Goal: Transaction & Acquisition: Download file/media

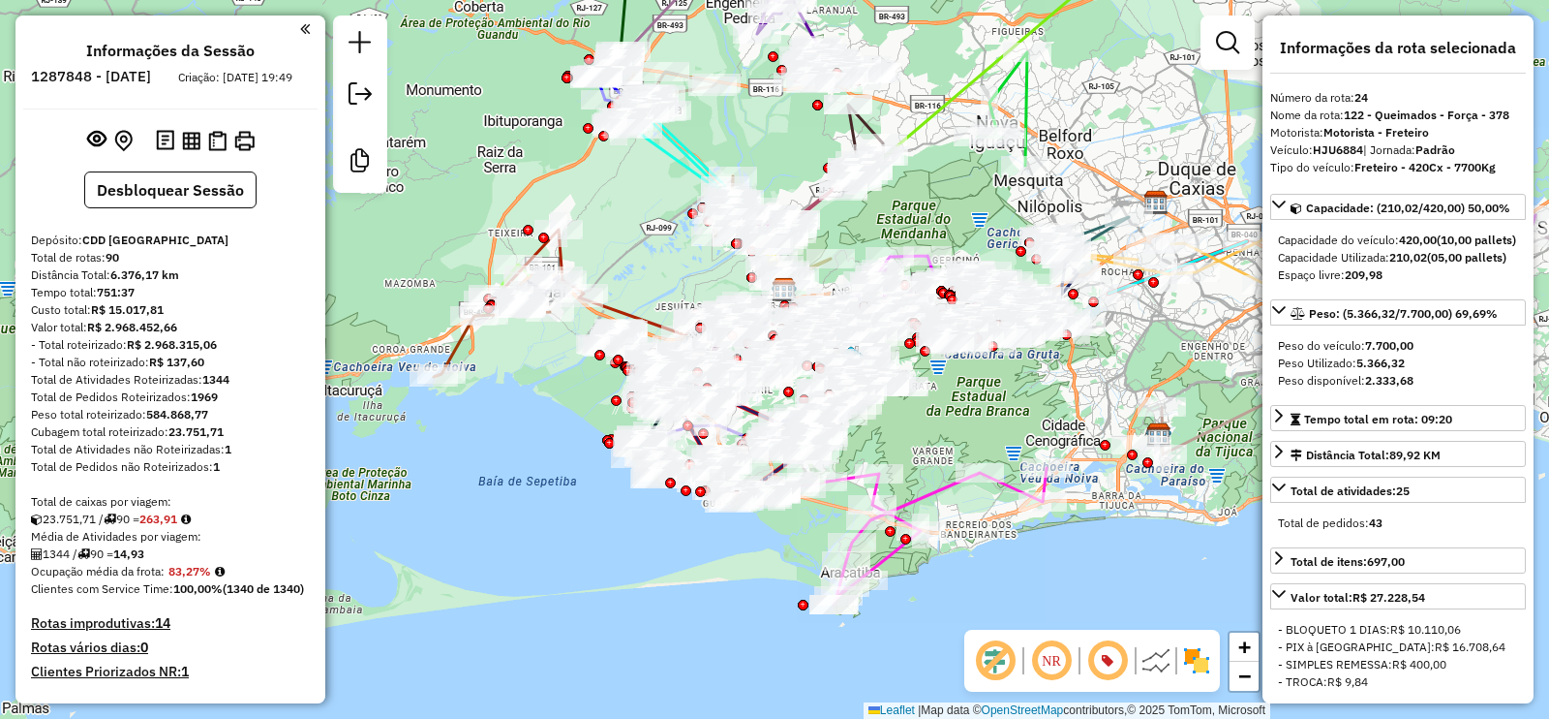
select select "**********"
click at [189, 150] on img at bounding box center [191, 141] width 18 height 18
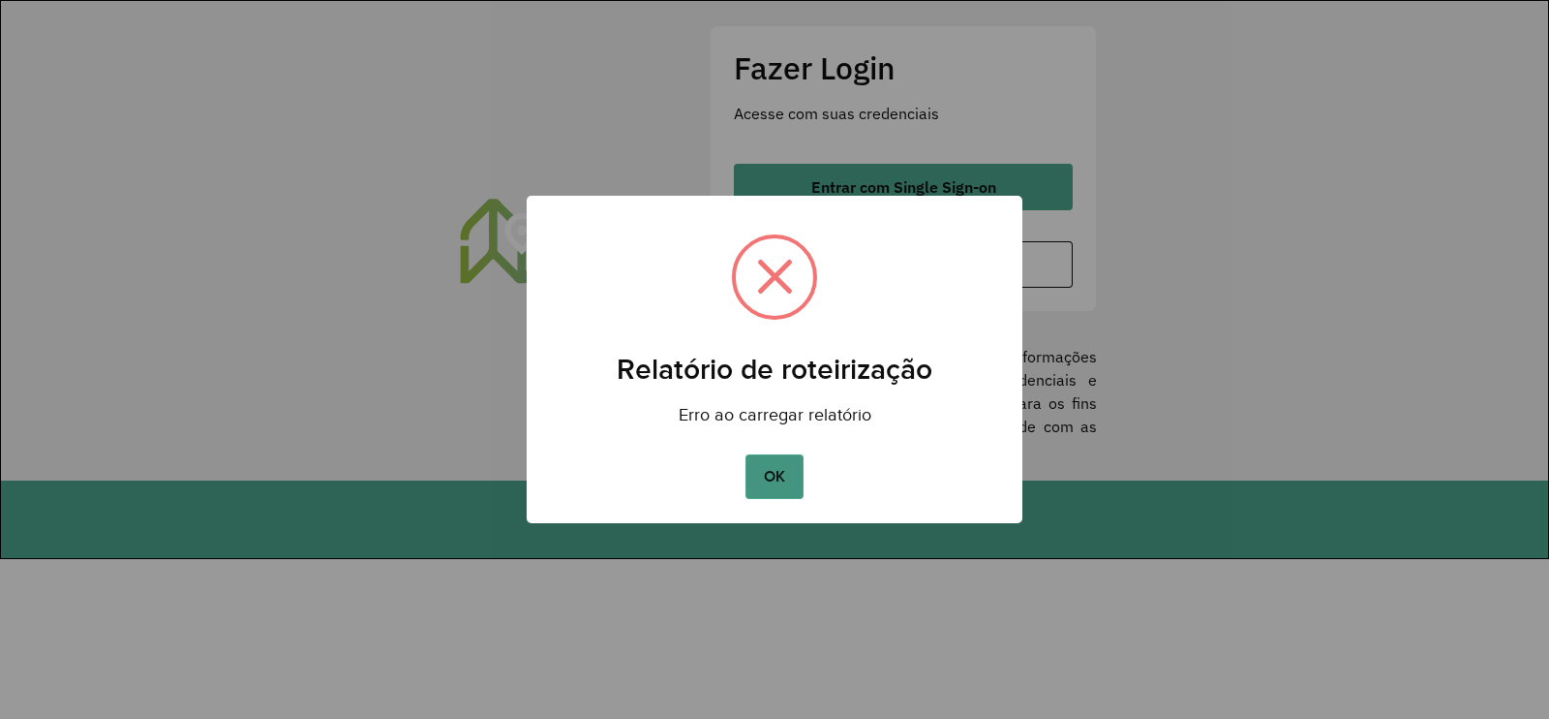
click at [771, 472] on button "OK" at bounding box center [774, 476] width 57 height 45
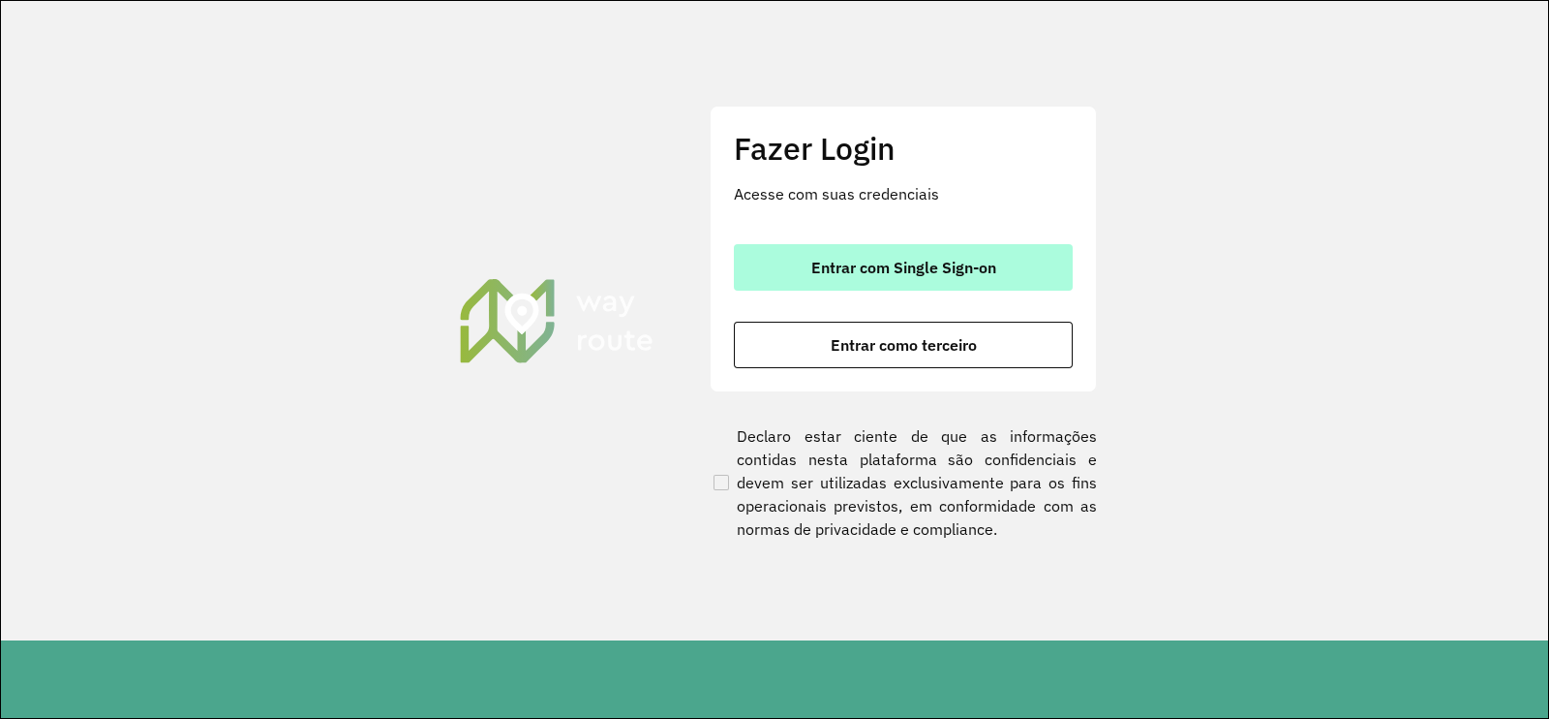
click at [836, 289] on button "Entrar com Single Sign-on" at bounding box center [903, 267] width 339 height 46
click at [841, 282] on button "Entrar com Single Sign-on" at bounding box center [903, 267] width 339 height 46
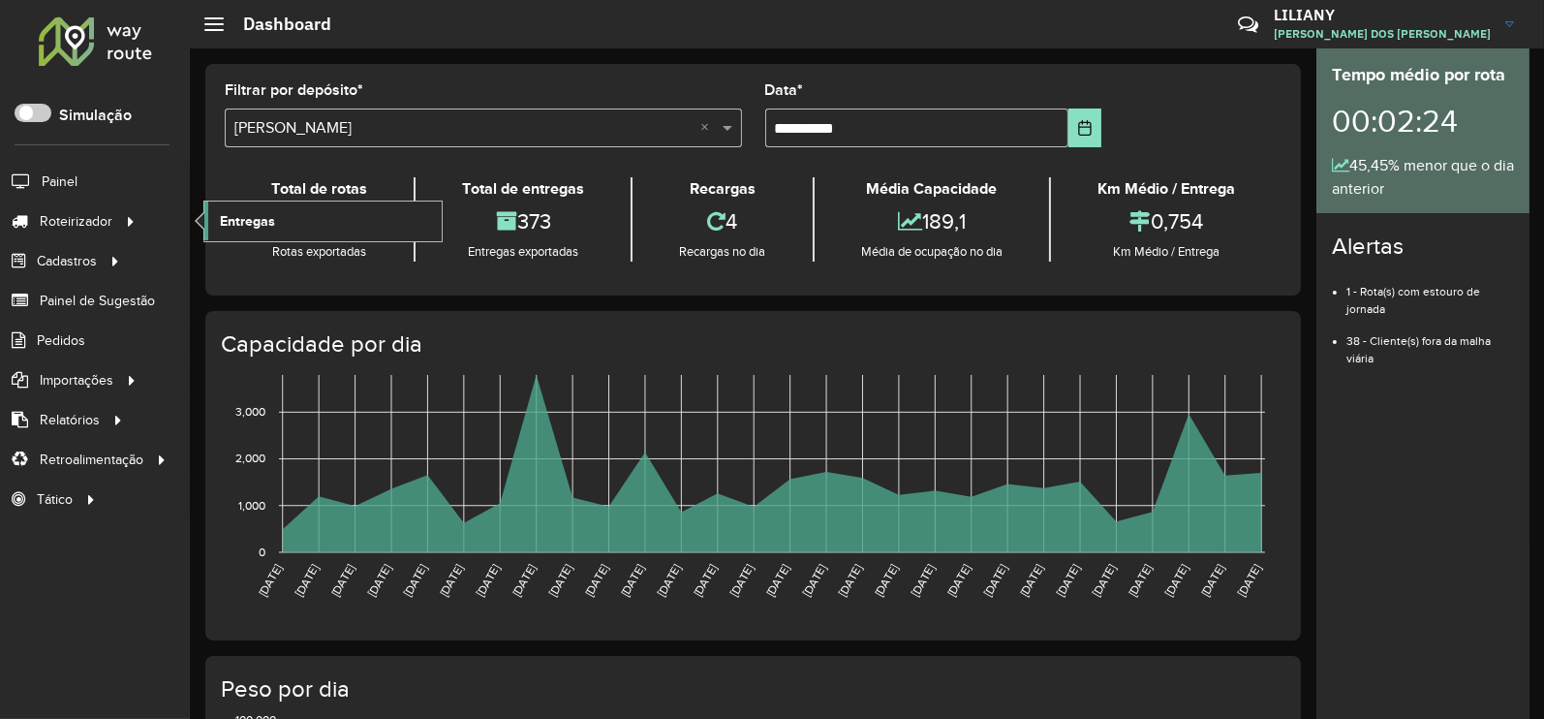
click at [261, 206] on link "Entregas" at bounding box center [322, 220] width 237 height 39
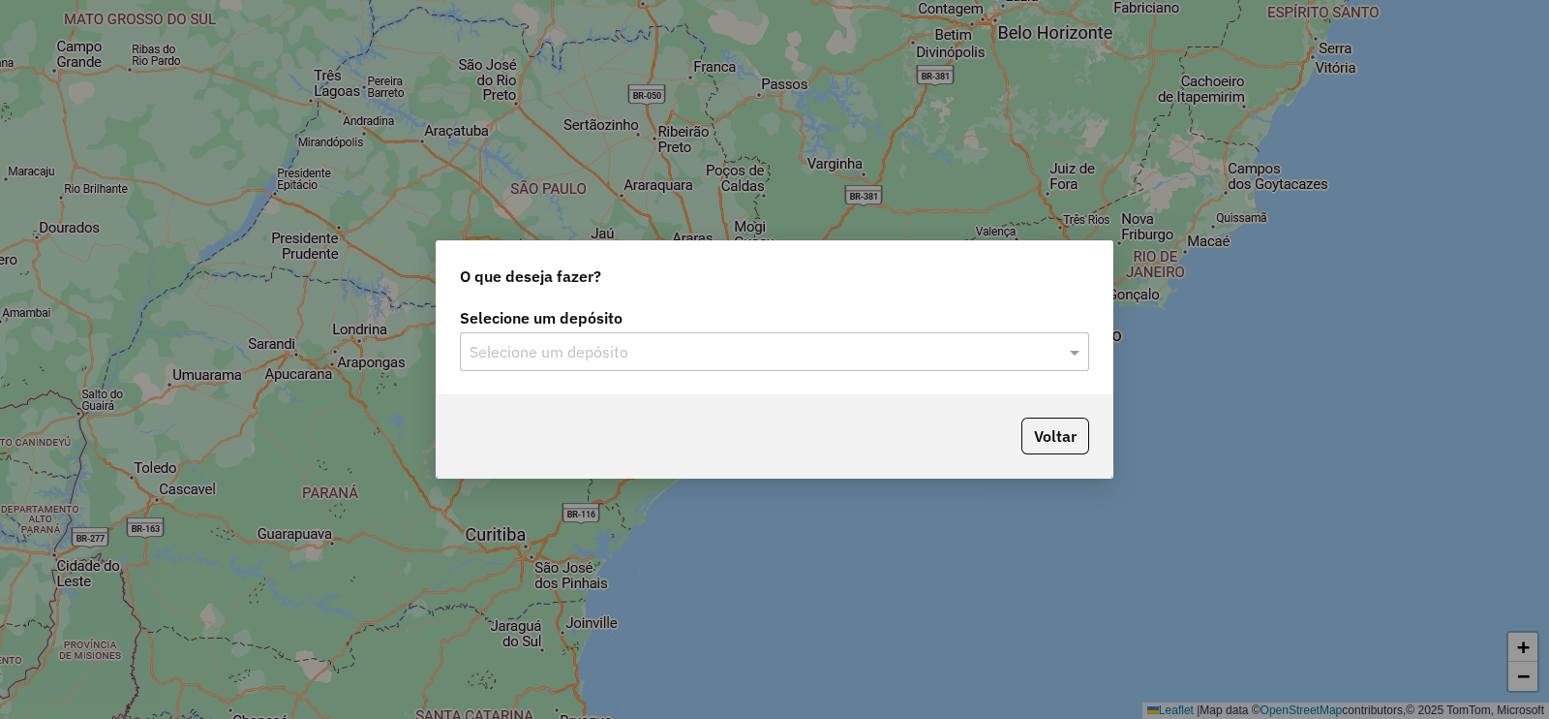
type input "*"
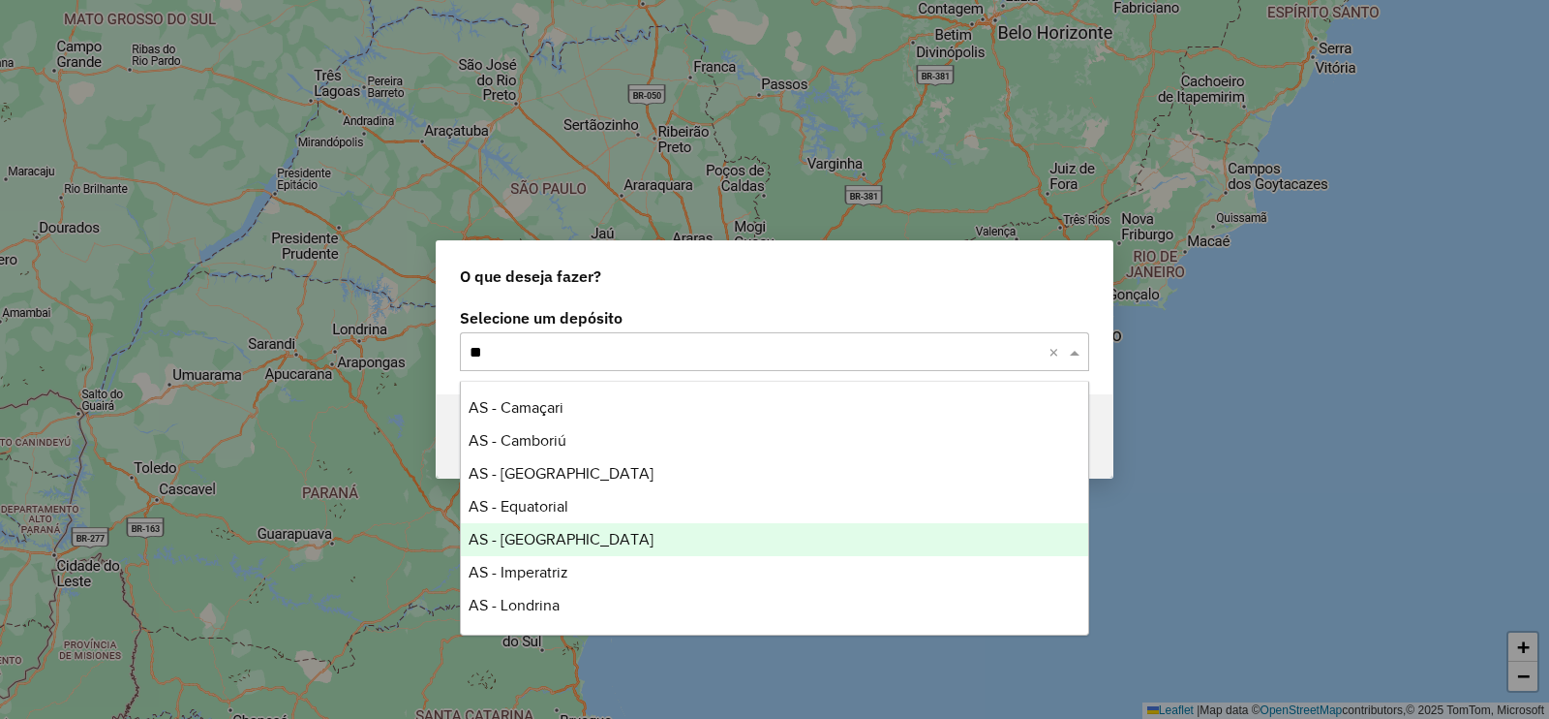
type input "***"
click at [600, 539] on span "CDD Rio de Janeiro" at bounding box center [563, 539] width 189 height 16
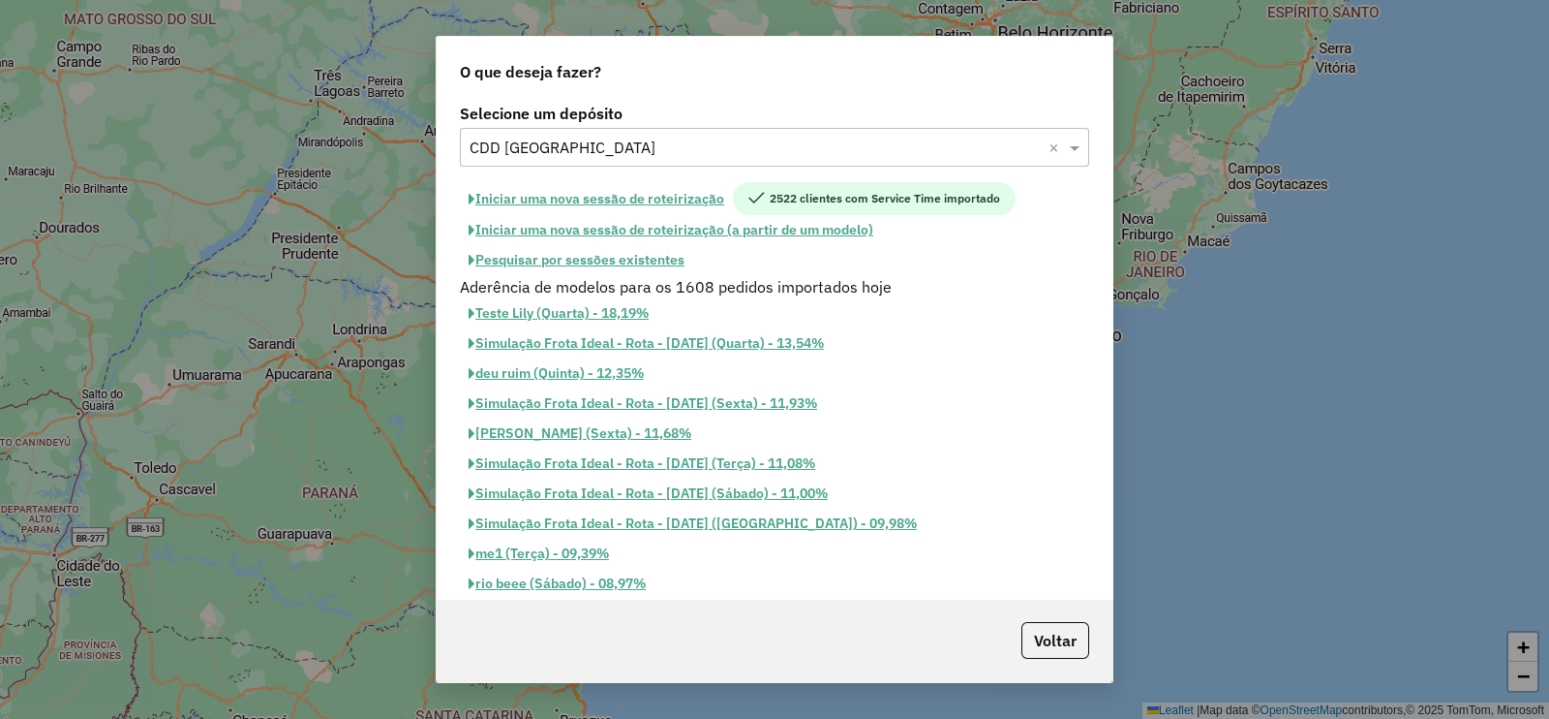
click at [627, 260] on button "Pesquisar por sessões existentes" at bounding box center [576, 260] width 233 height 30
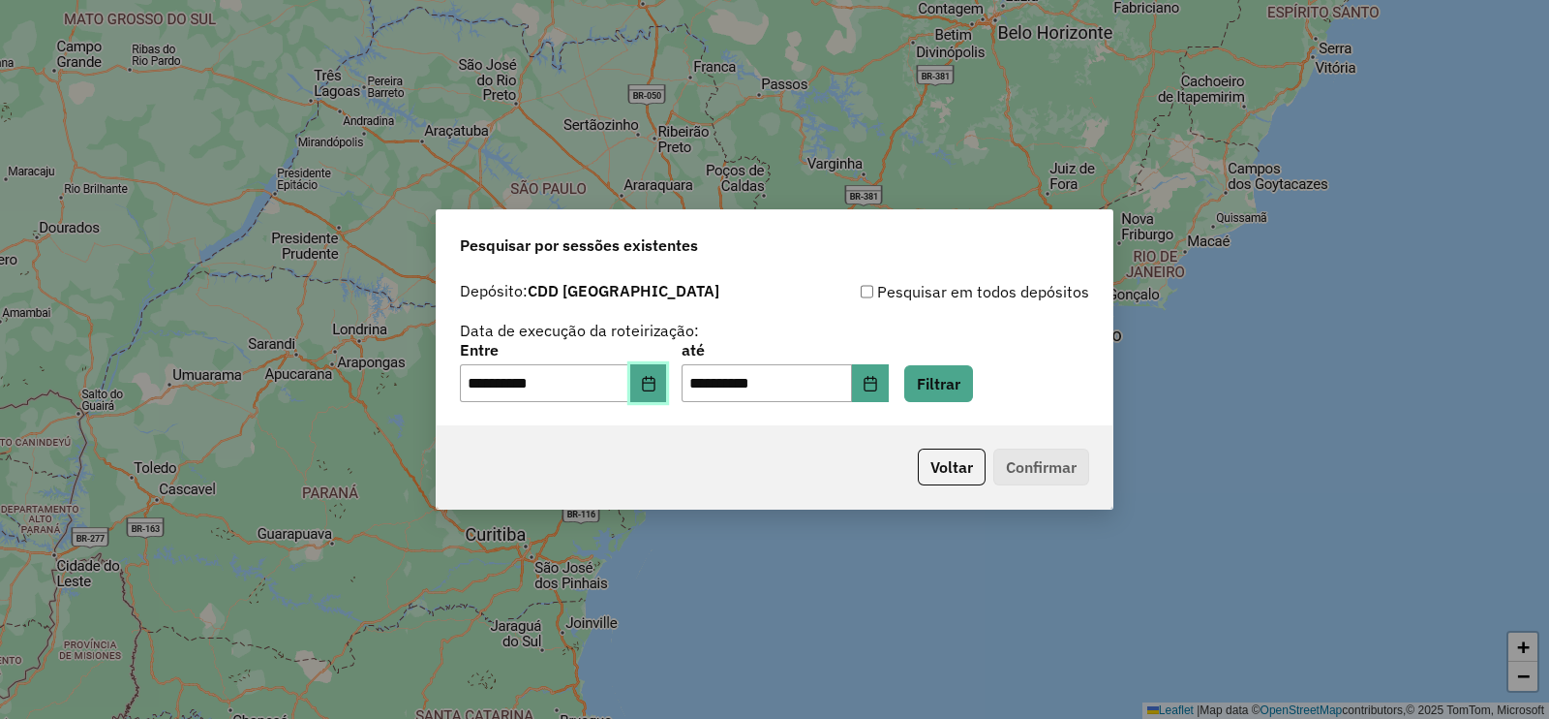
click at [657, 376] on icon "Choose Date" at bounding box center [648, 383] width 15 height 15
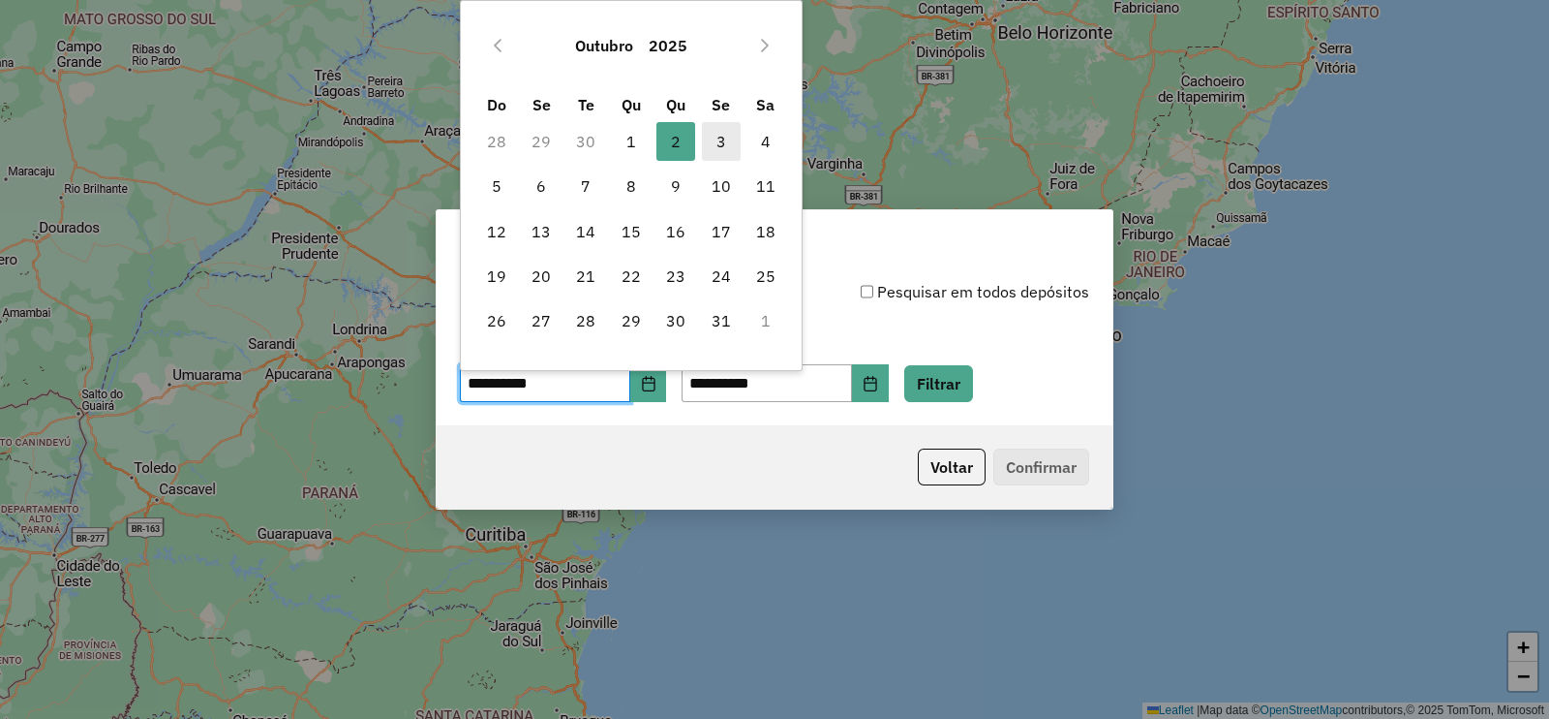
click at [723, 135] on span "3" at bounding box center [721, 141] width 39 height 39
type input "**********"
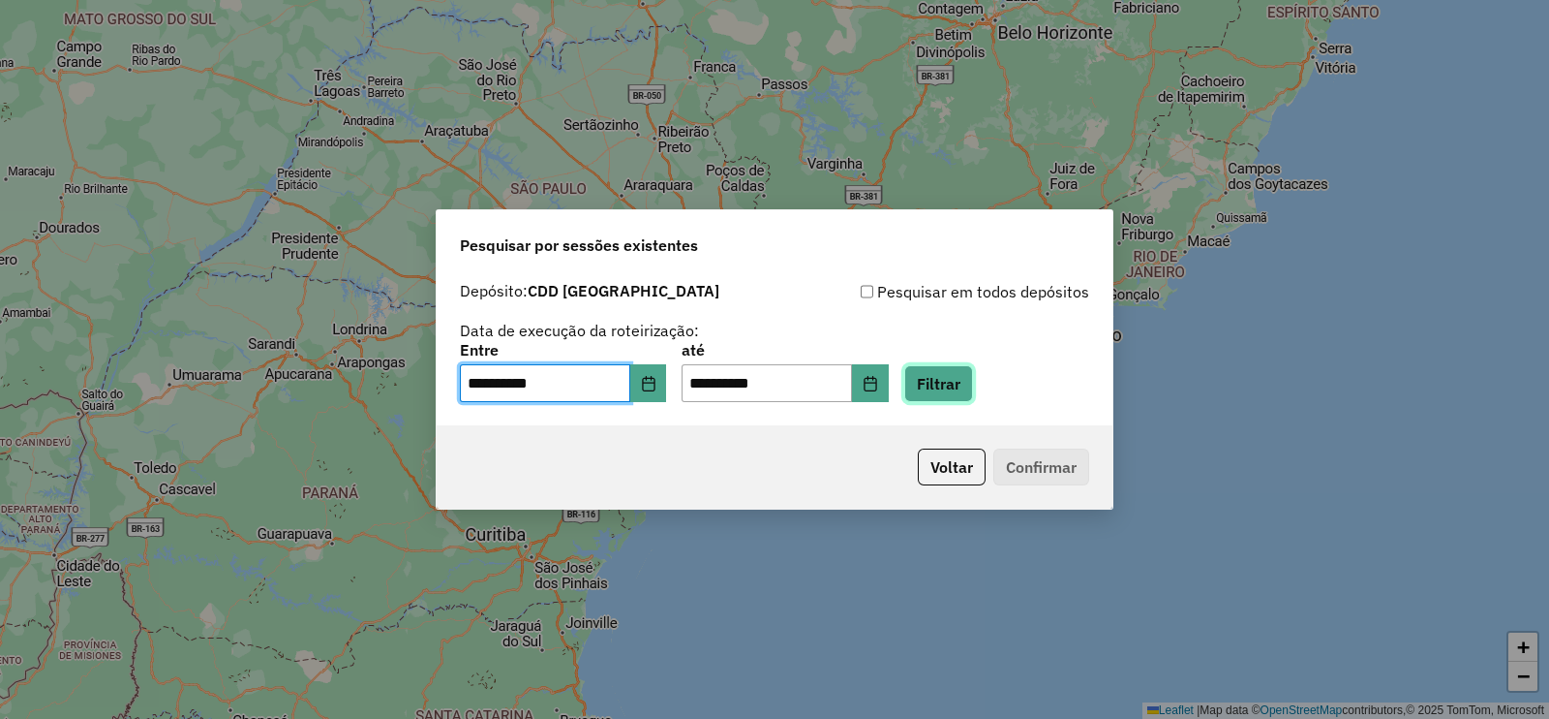
click at [973, 384] on button "Filtrar" at bounding box center [938, 383] width 69 height 37
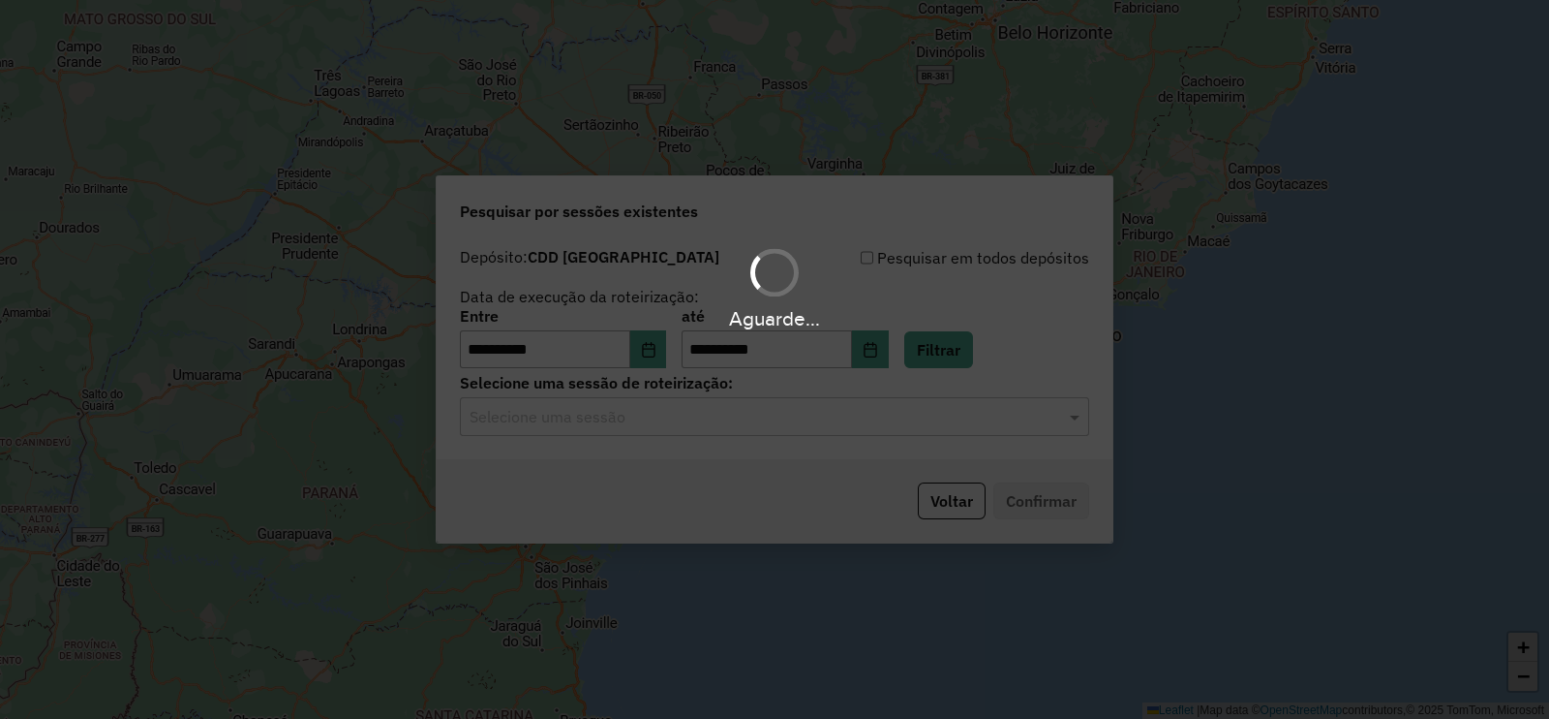
click at [615, 423] on input "text" at bounding box center [755, 417] width 571 height 23
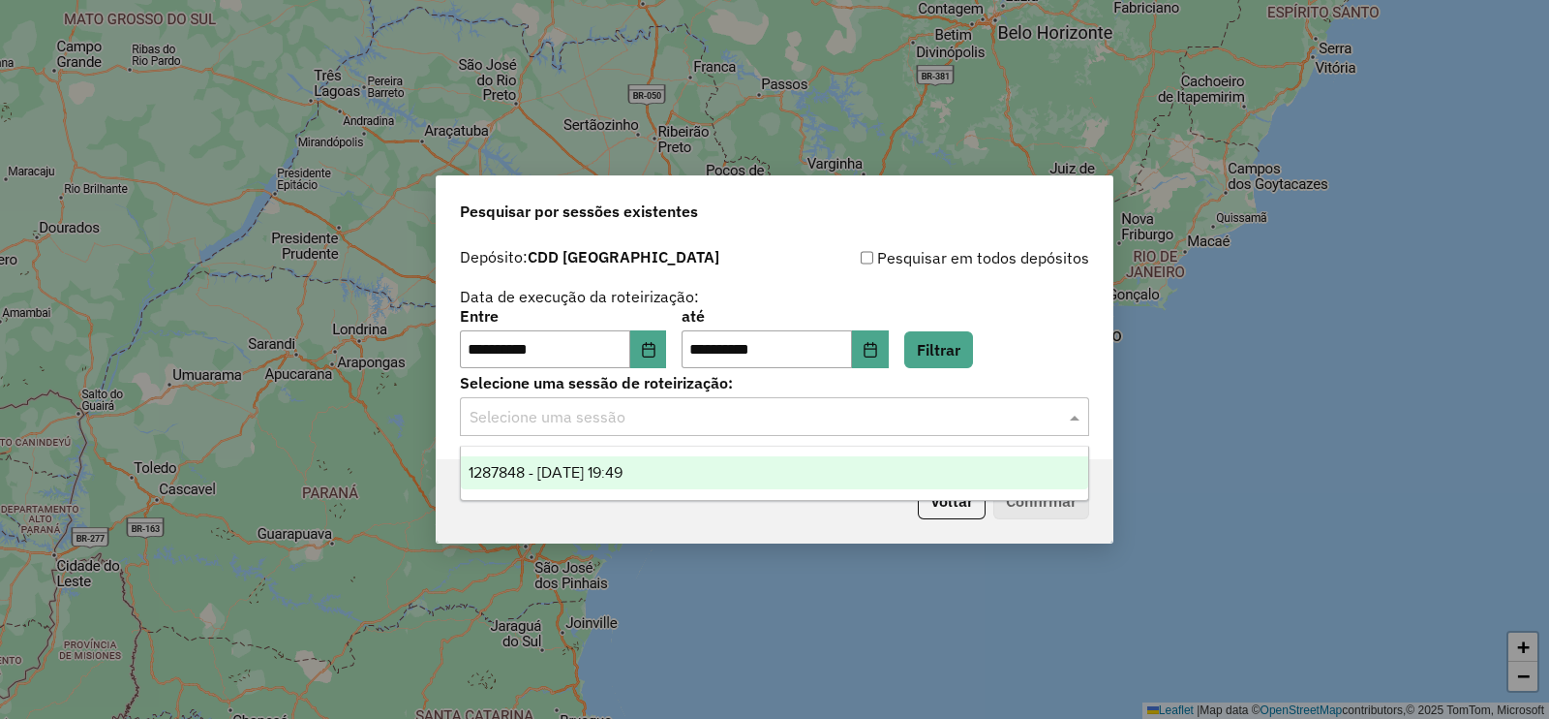
click at [591, 469] on span "1287848 - 03/10/2025 19:49" at bounding box center [546, 472] width 154 height 16
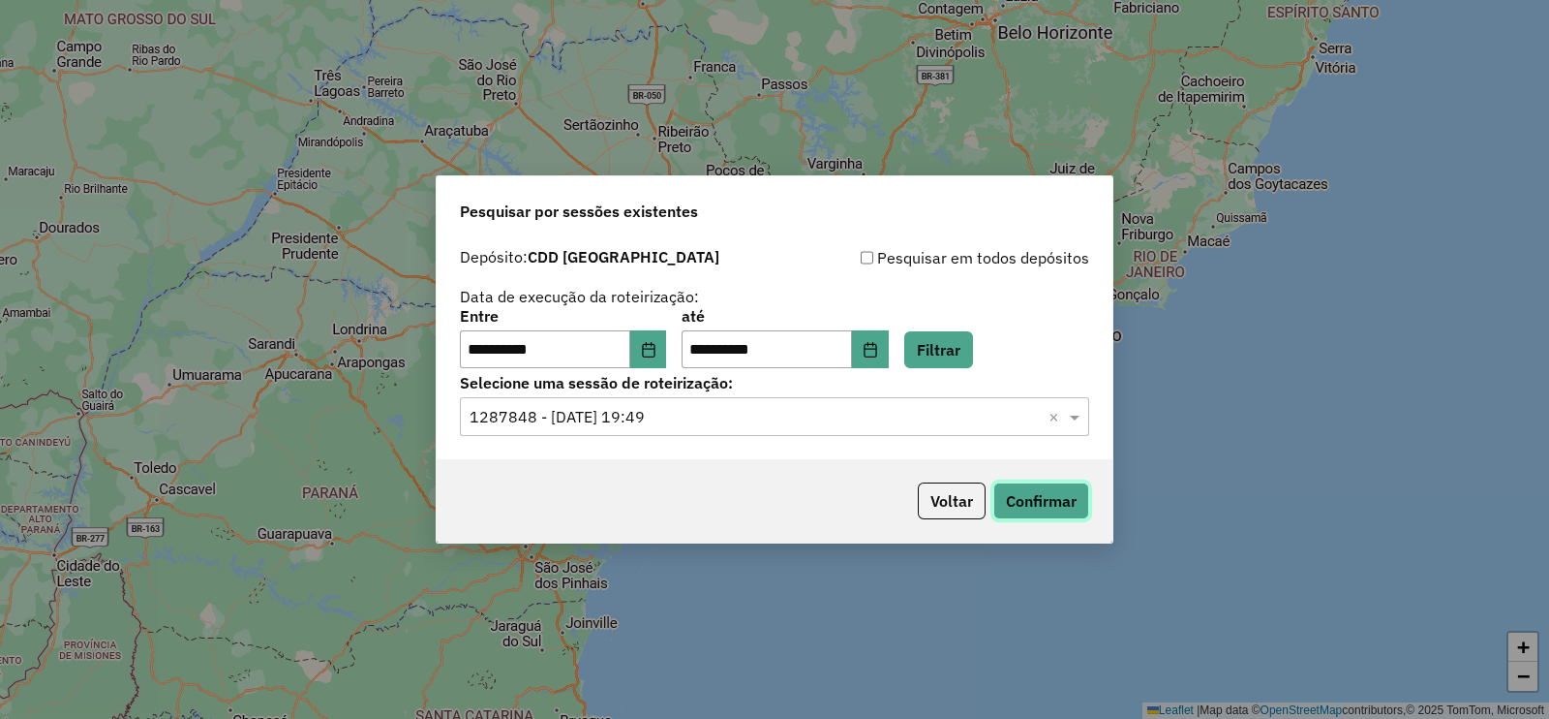
click at [1031, 506] on button "Confirmar" at bounding box center [1042, 500] width 96 height 37
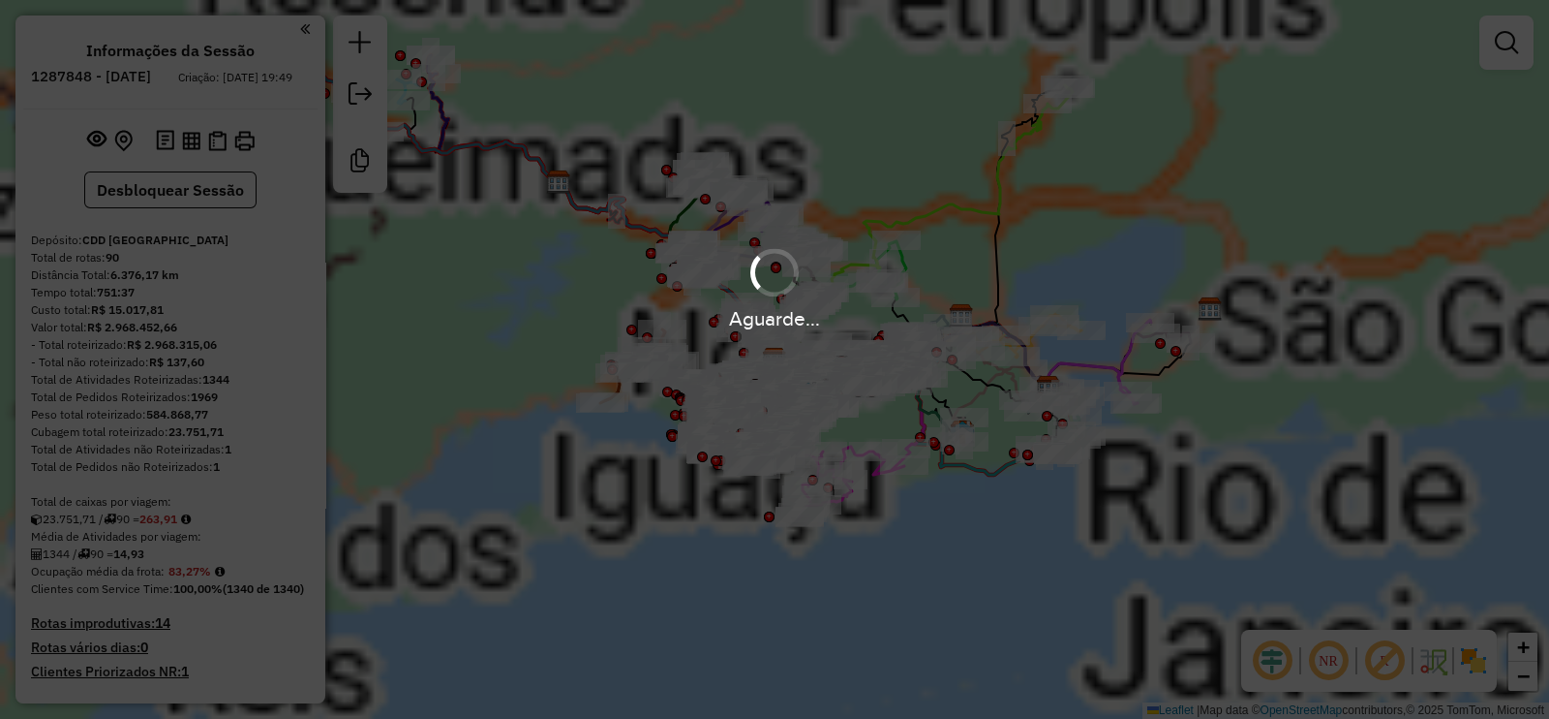
click at [192, 156] on div "Aguarde..." at bounding box center [774, 359] width 1549 height 719
click at [193, 150] on img at bounding box center [191, 141] width 18 height 18
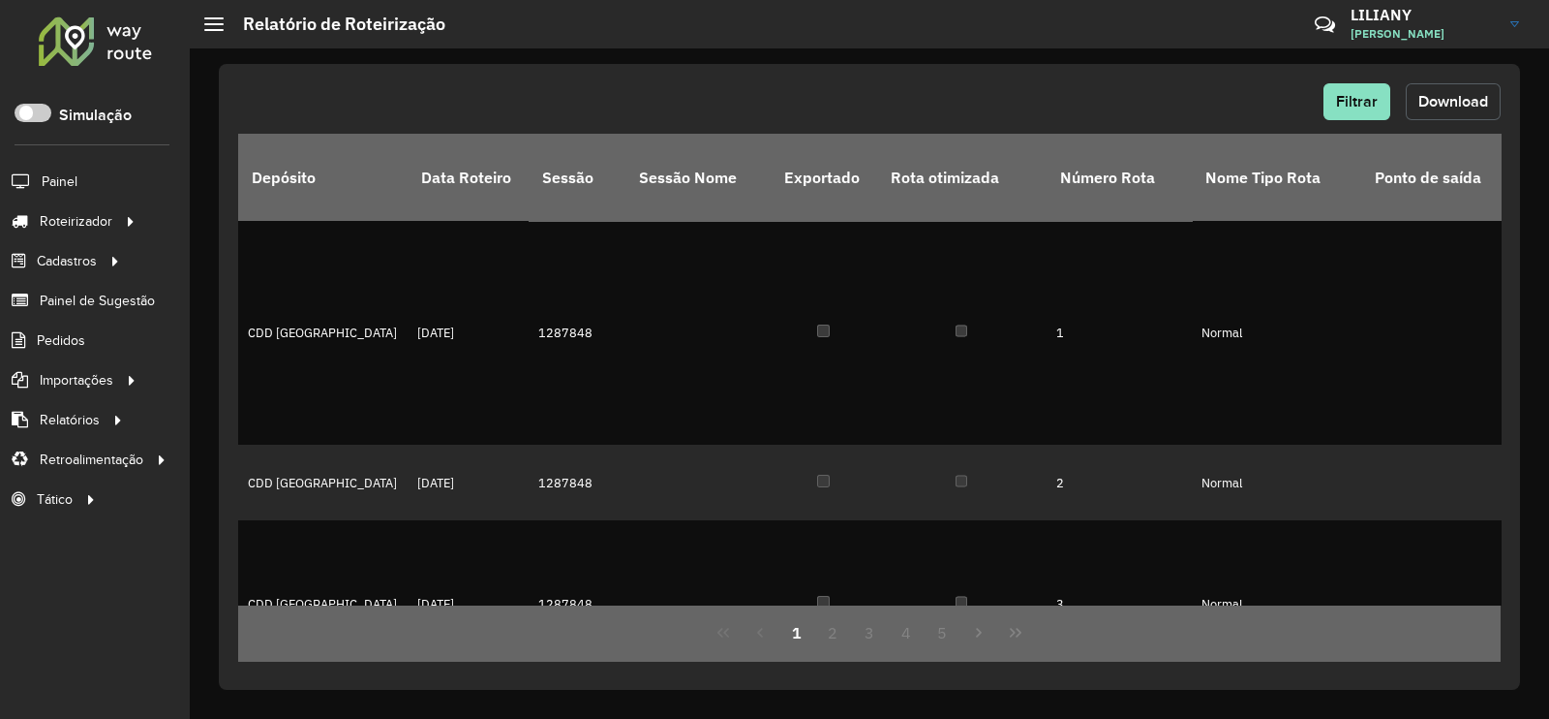
click at [1457, 103] on span "Download" at bounding box center [1454, 101] width 70 height 16
